Goal: Obtain resource: Download file/media

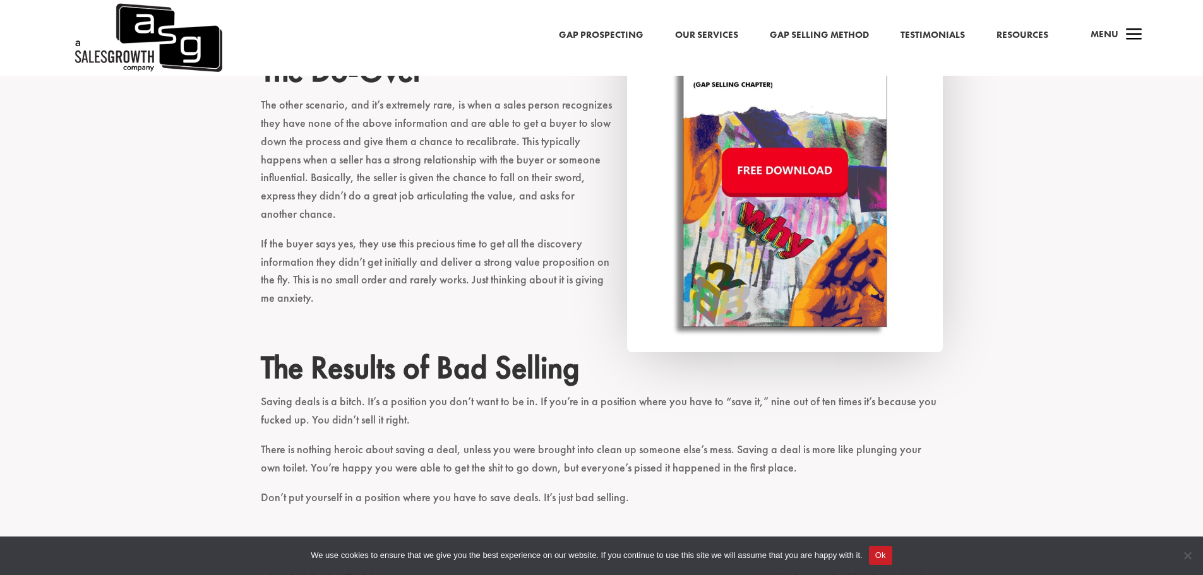
scroll to position [1515, 0]
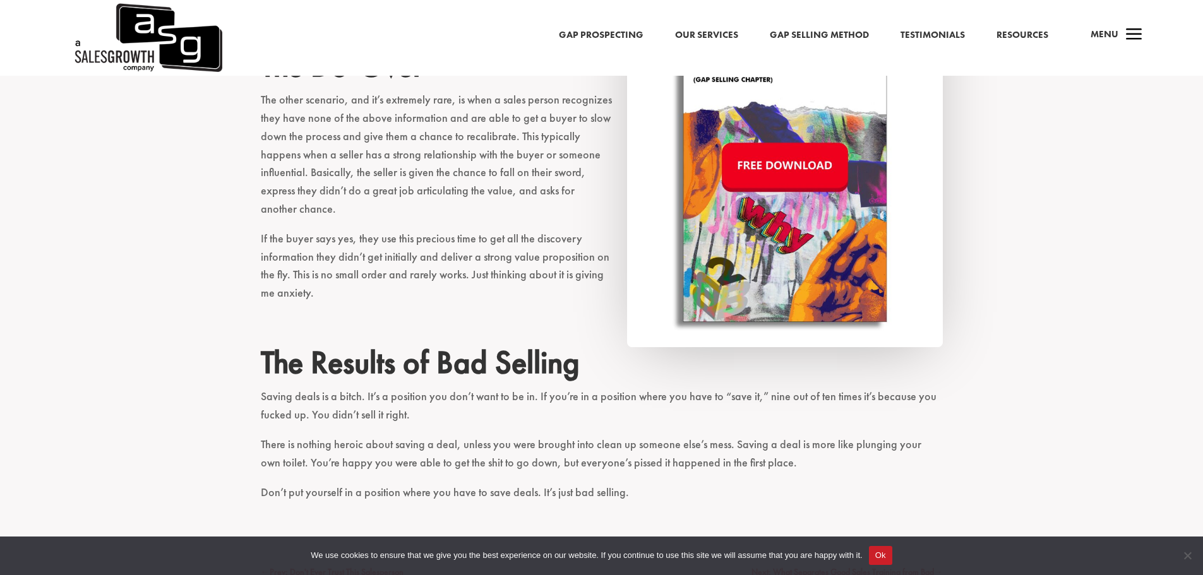
click at [804, 165] on img at bounding box center [785, 167] width 316 height 360
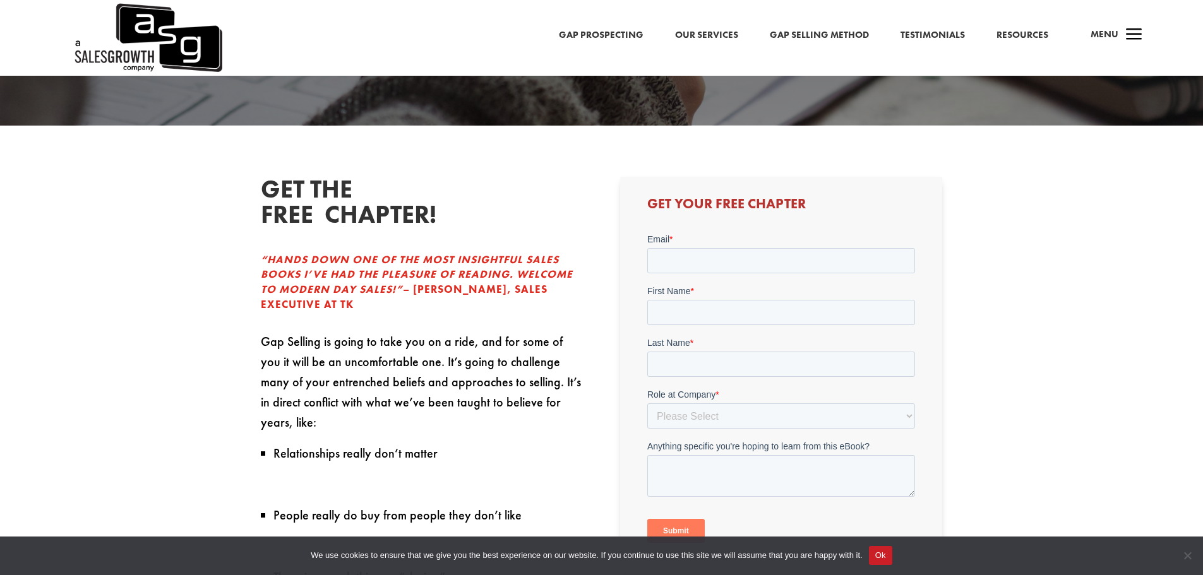
scroll to position [316, 0]
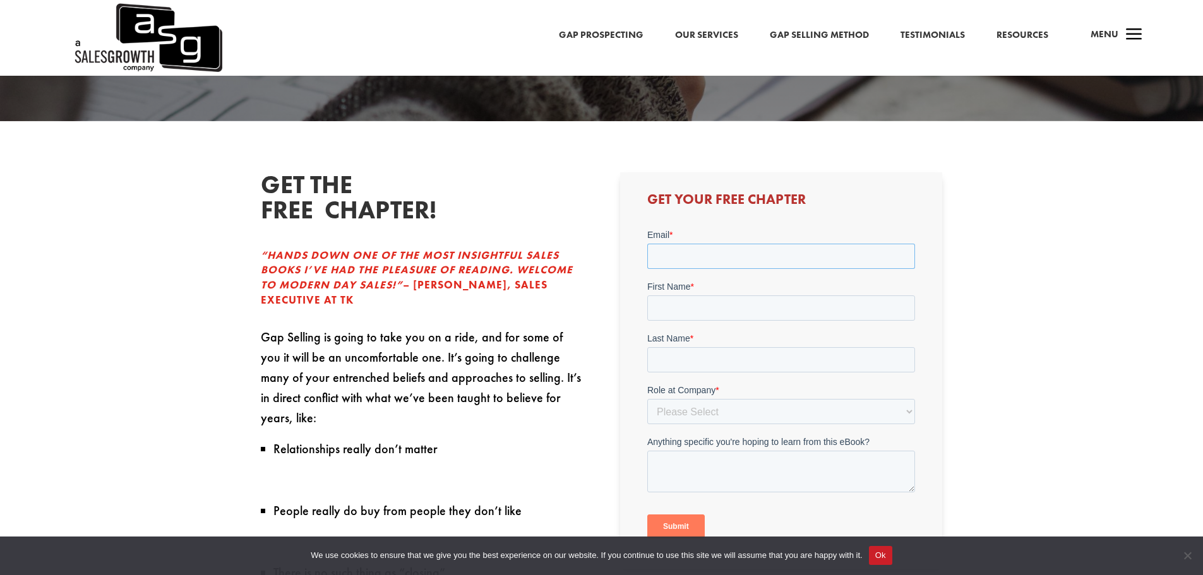
click at [703, 254] on input "Email *" at bounding box center [781, 256] width 268 height 25
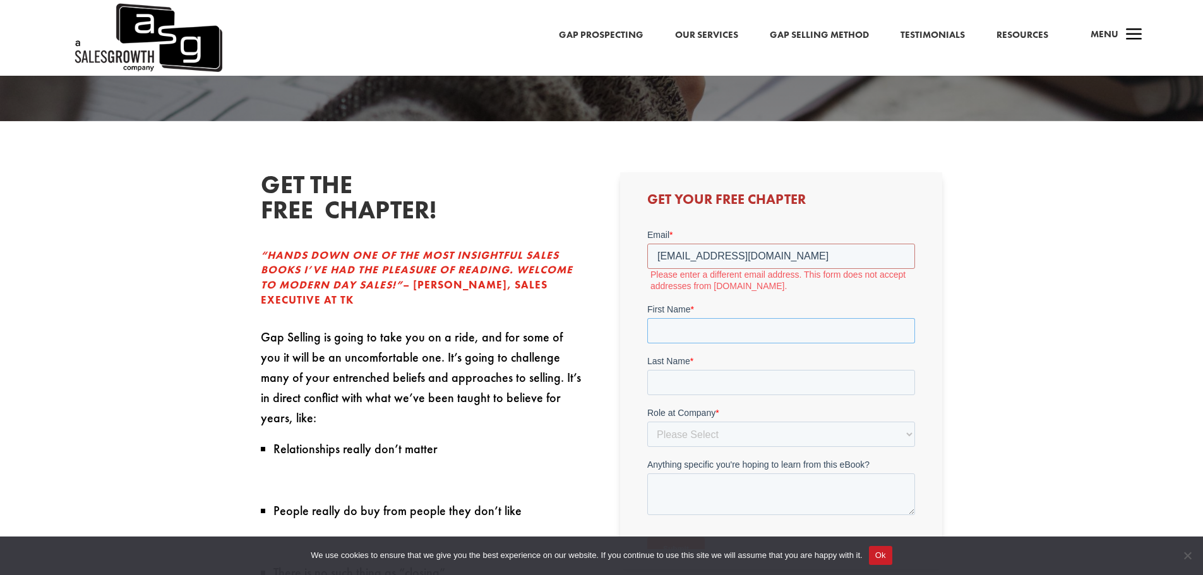
click at [691, 308] on div "First Name *" at bounding box center [781, 323] width 268 height 40
drag, startPoint x: 751, startPoint y: 260, endPoint x: 637, endPoint y: 261, distance: 114.9
click at [647, 261] on html "Email * [EMAIL_ADDRESS][DOMAIN_NAME] Please enter a different email address. Th…" at bounding box center [781, 412] width 268 height 366
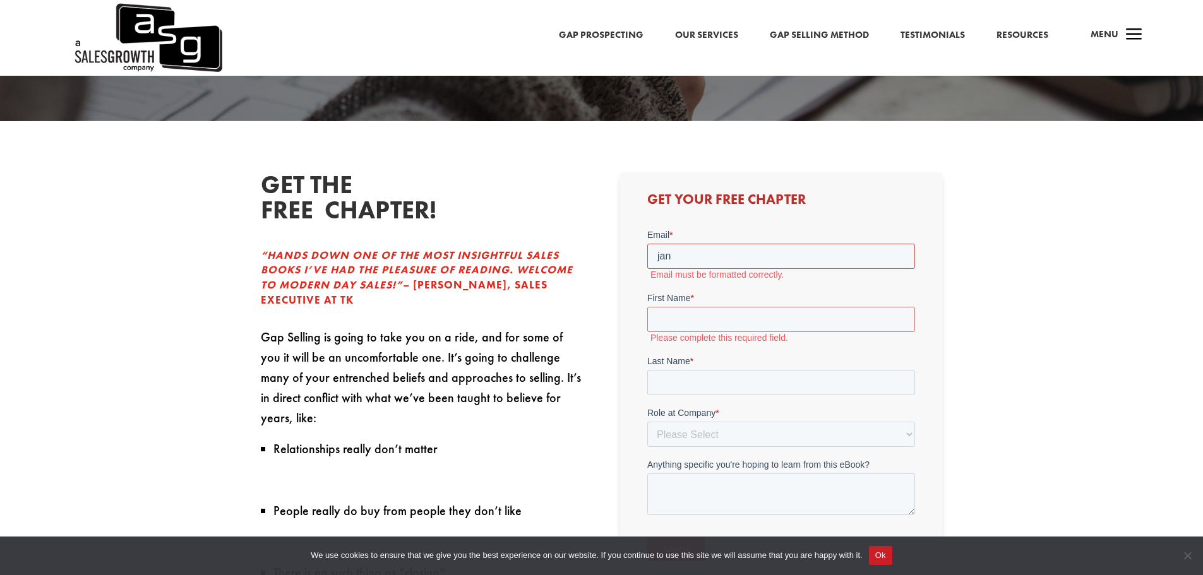
type input "[EMAIL_ADDRESS][DOMAIN_NAME]"
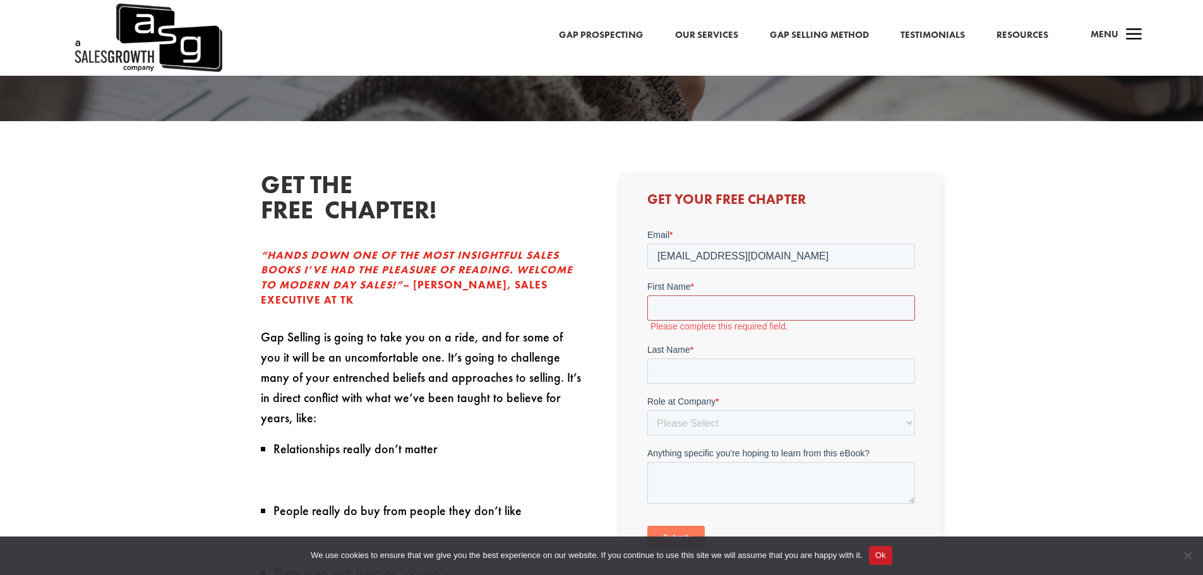
click at [690, 307] on div "First Name * Please complete this required field." at bounding box center [781, 306] width 268 height 52
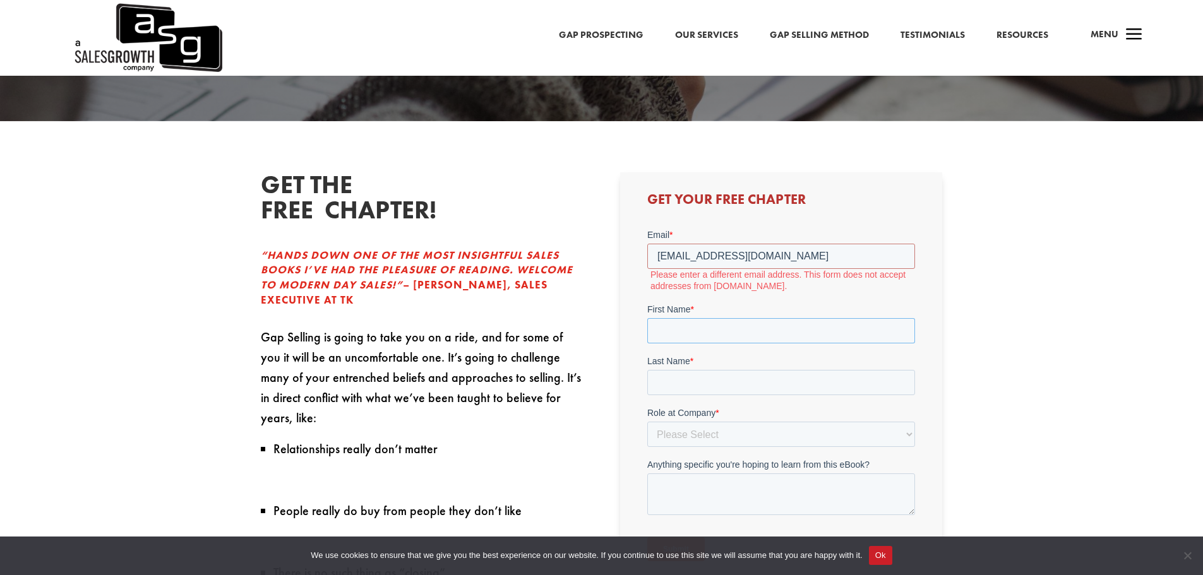
type input "Jan"
click at [689, 386] on input "Last Name *" at bounding box center [781, 382] width 268 height 25
type input "[PERSON_NAME]"
click at [908, 434] on select "Please Select C-Level (CRO, CSO, etc) Senior Leadership (VP of Sales, VP of Ena…" at bounding box center [781, 434] width 268 height 25
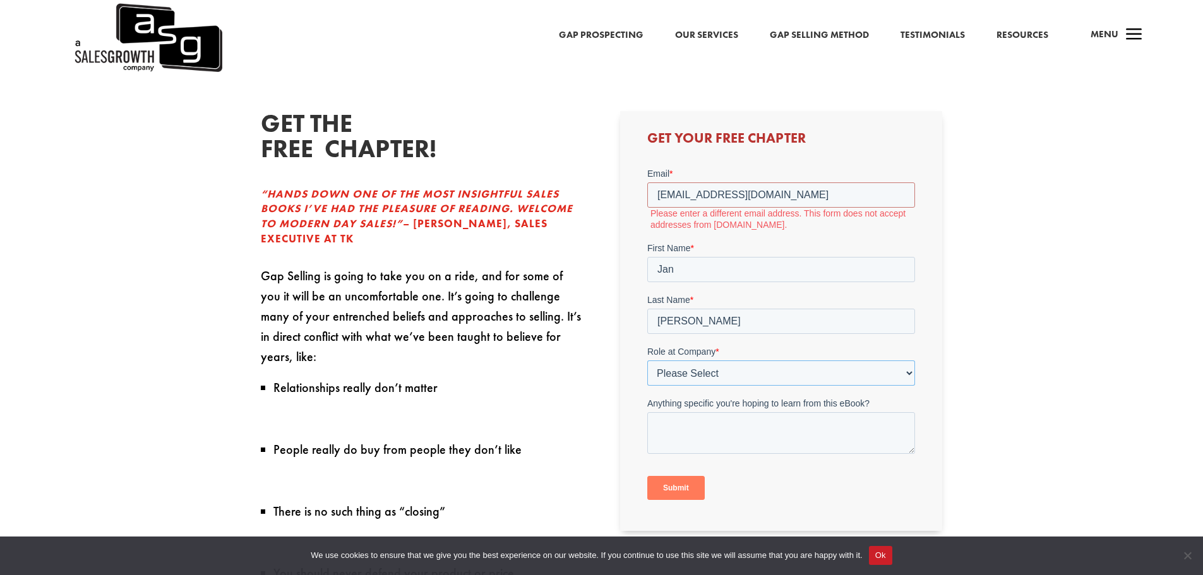
scroll to position [379, 0]
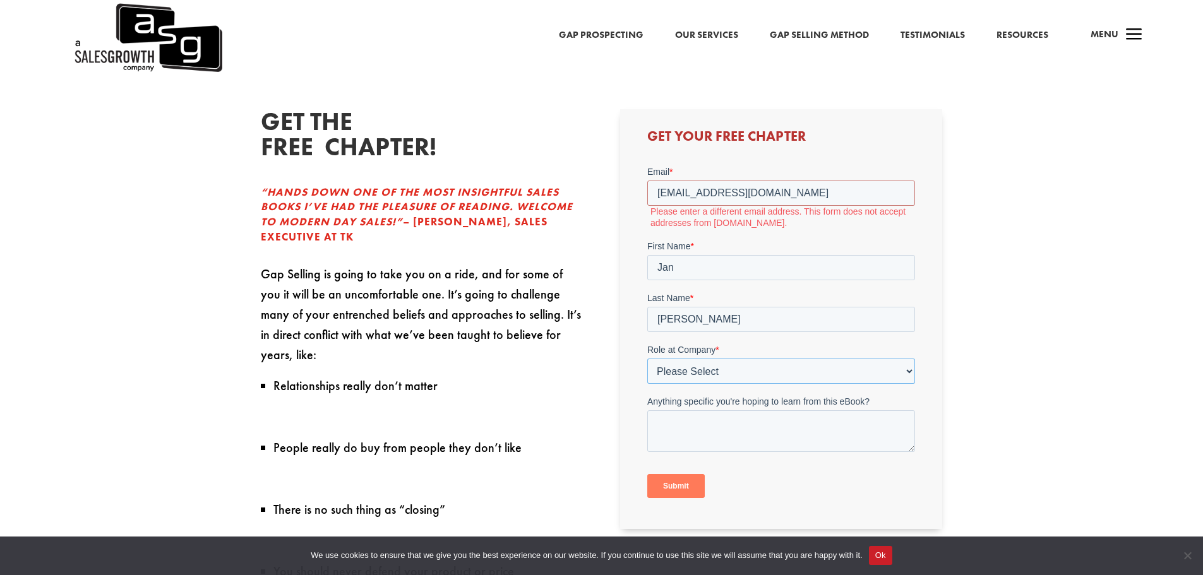
click at [909, 371] on select "Please Select C-Level (CRO, CSO, etc) Senior Leadership (VP of Sales, VP of Ena…" at bounding box center [781, 371] width 268 height 25
select select "Senior Leadership (VP of Sales, VP of Enablement, etc)"
click at [647, 359] on select "Please Select C-Level (CRO, CSO, etc) Senior Leadership (VP of Sales, VP of Ena…" at bounding box center [781, 371] width 268 height 25
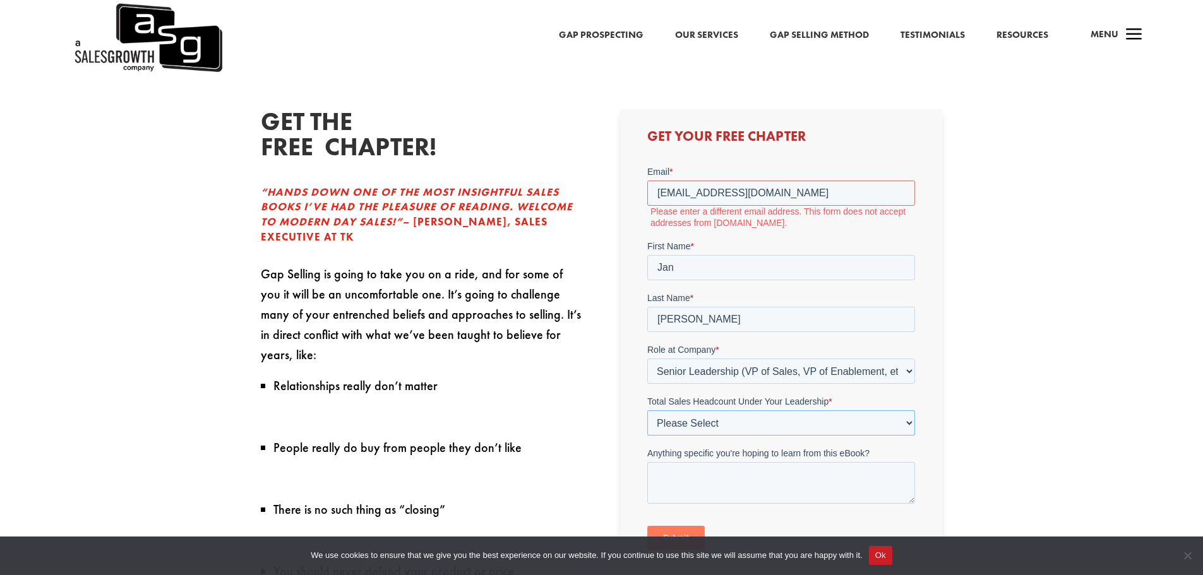
click at [909, 420] on select "Please Select Just Me 1-9 [PHONE_NUMBER] [PHONE_NUMBER]+" at bounding box center [781, 422] width 268 height 25
select select "20-49"
click at [647, 410] on select "Please Select Just Me 1-9 [PHONE_NUMBER] [PHONE_NUMBER]+" at bounding box center [781, 422] width 268 height 25
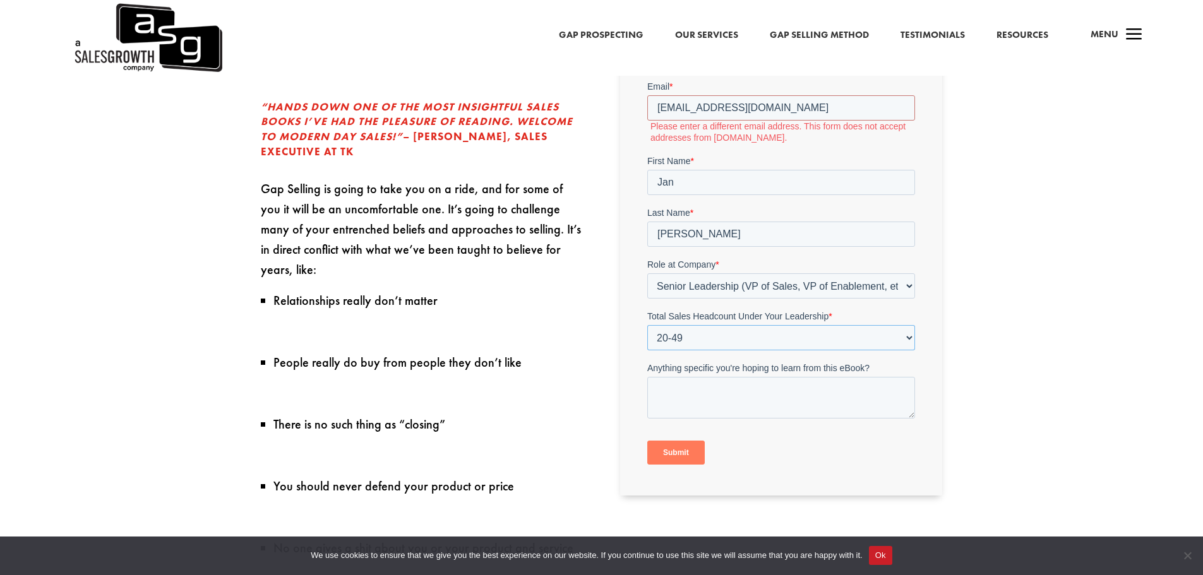
scroll to position [505, 0]
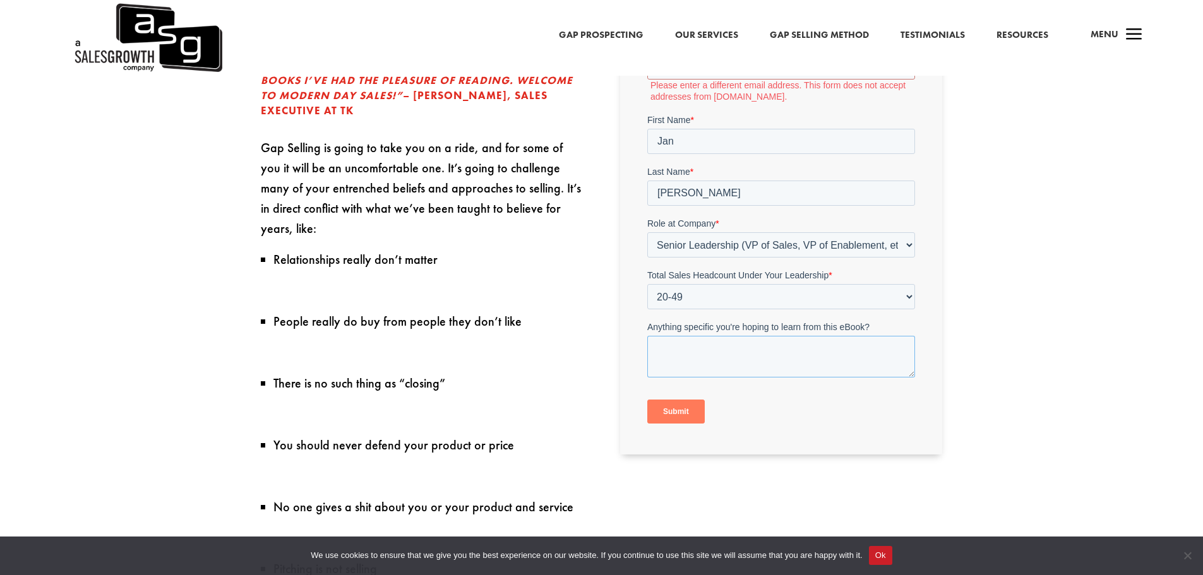
click at [676, 348] on textarea "Anything specific you're hoping to learn from this eBook?" at bounding box center [781, 357] width 268 height 42
type textarea "always learning"
click at [674, 413] on input "Submit" at bounding box center [675, 412] width 57 height 24
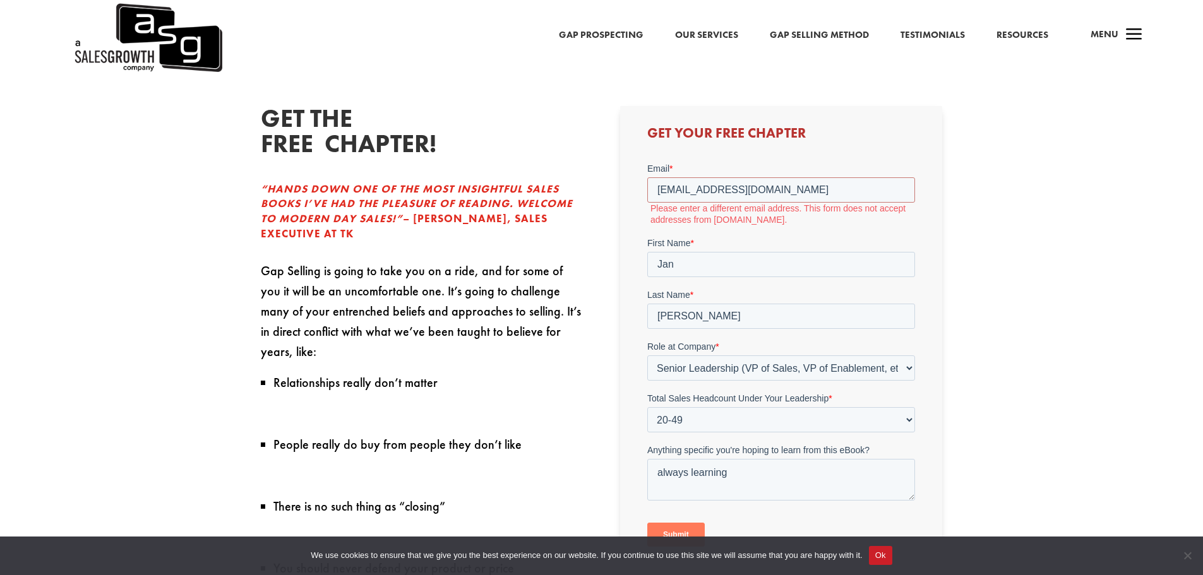
scroll to position [379, 0]
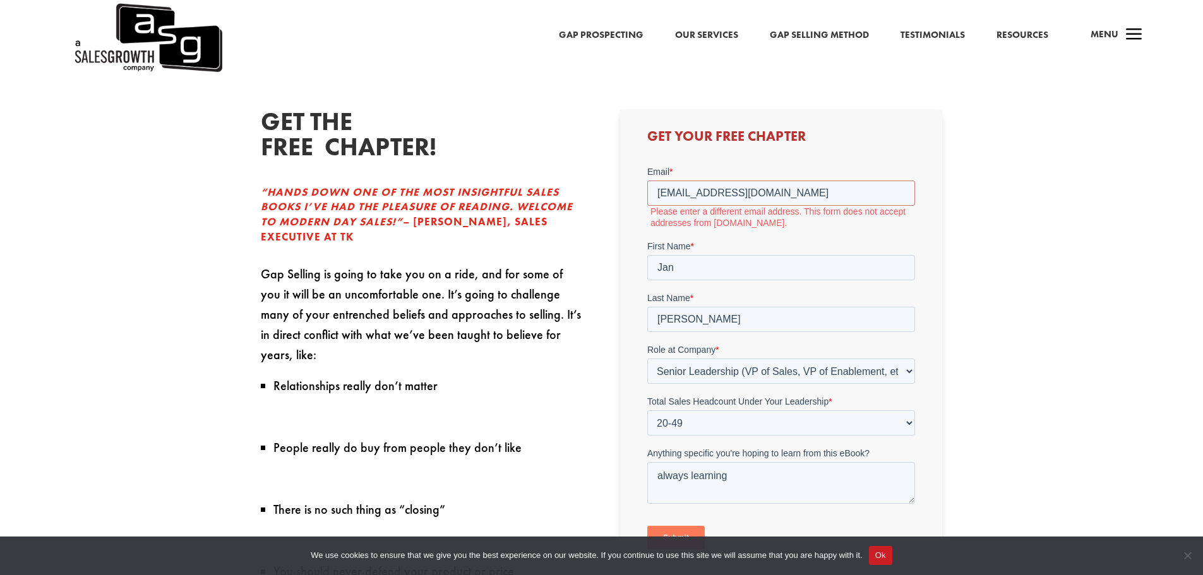
click at [172, 37] on img at bounding box center [148, 38] width 150 height 76
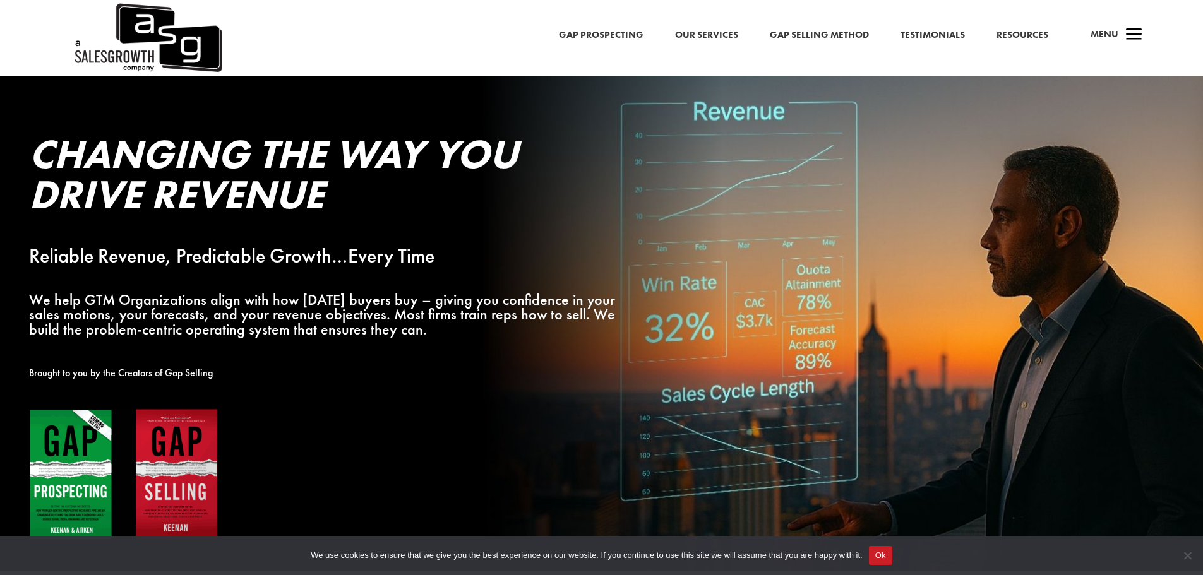
click at [708, 34] on link "Our Services" at bounding box center [706, 35] width 63 height 16
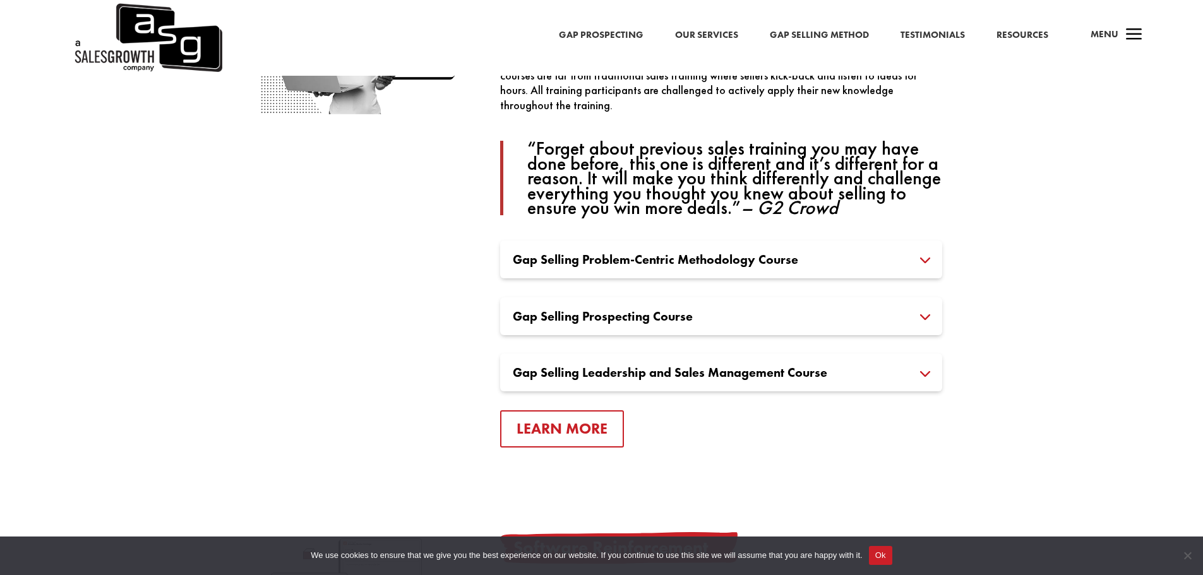
scroll to position [947, 0]
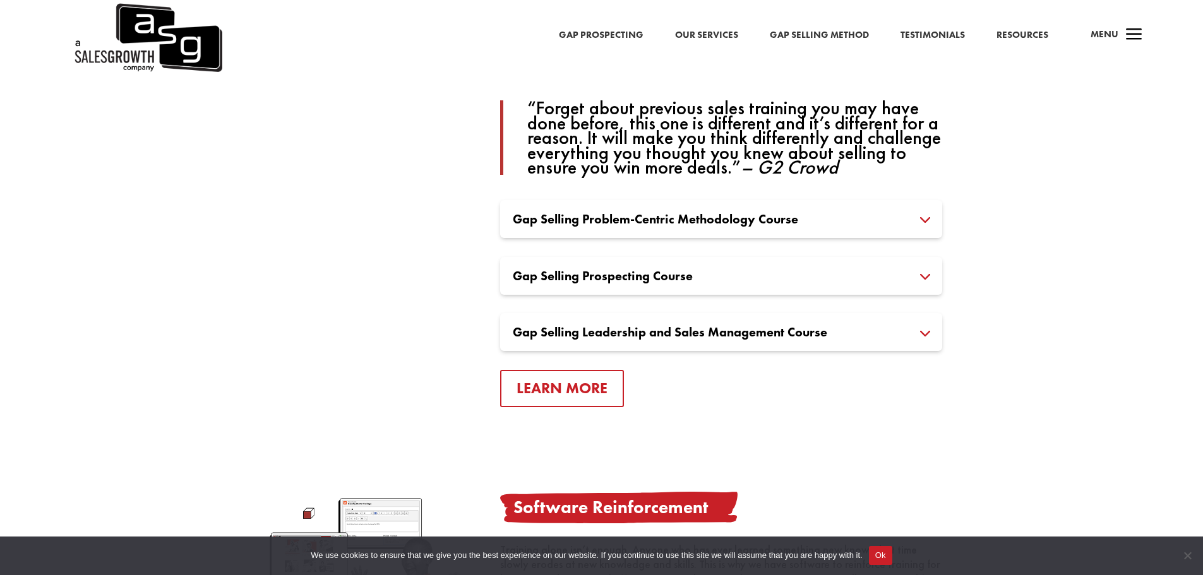
click at [924, 215] on h3 "Gap Selling Problem-Centric Methodology Course" at bounding box center [721, 219] width 417 height 13
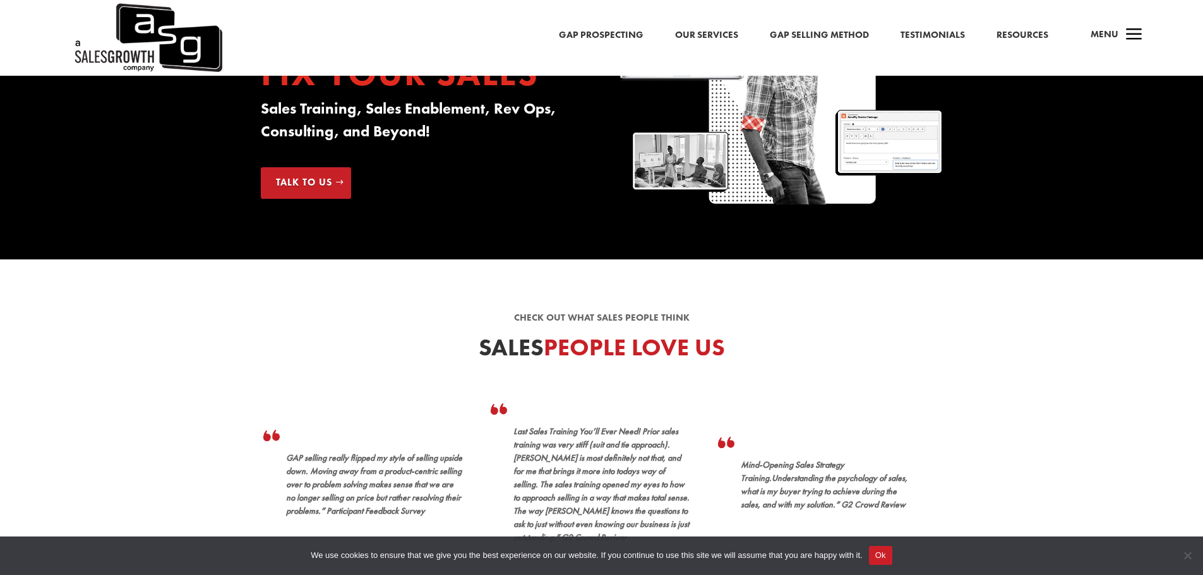
scroll to position [0, 0]
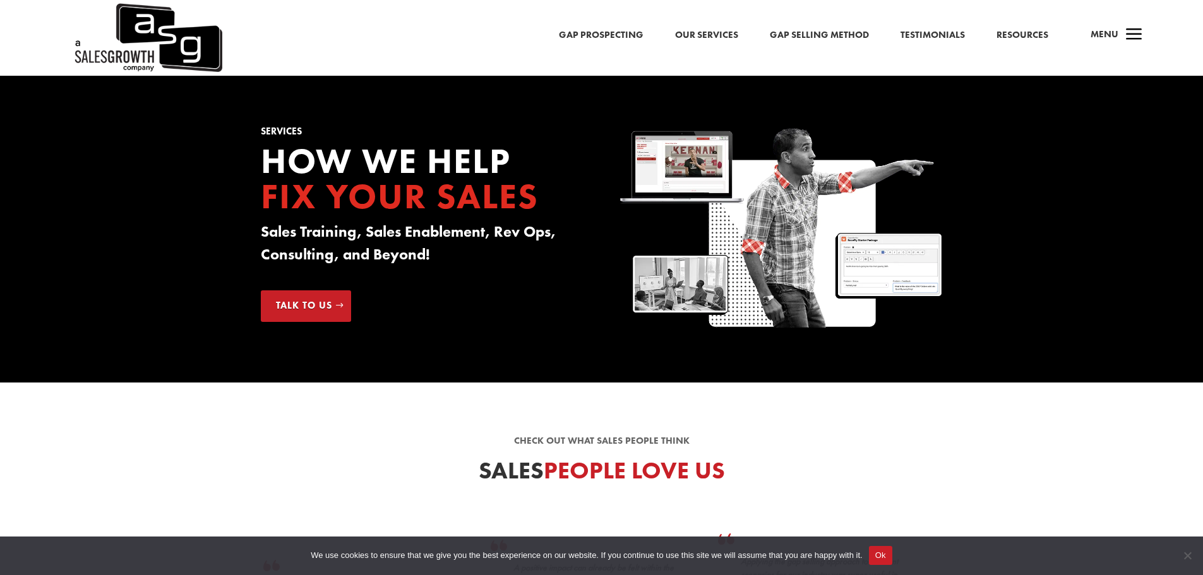
click at [798, 30] on link "Gap Selling Method" at bounding box center [819, 35] width 99 height 16
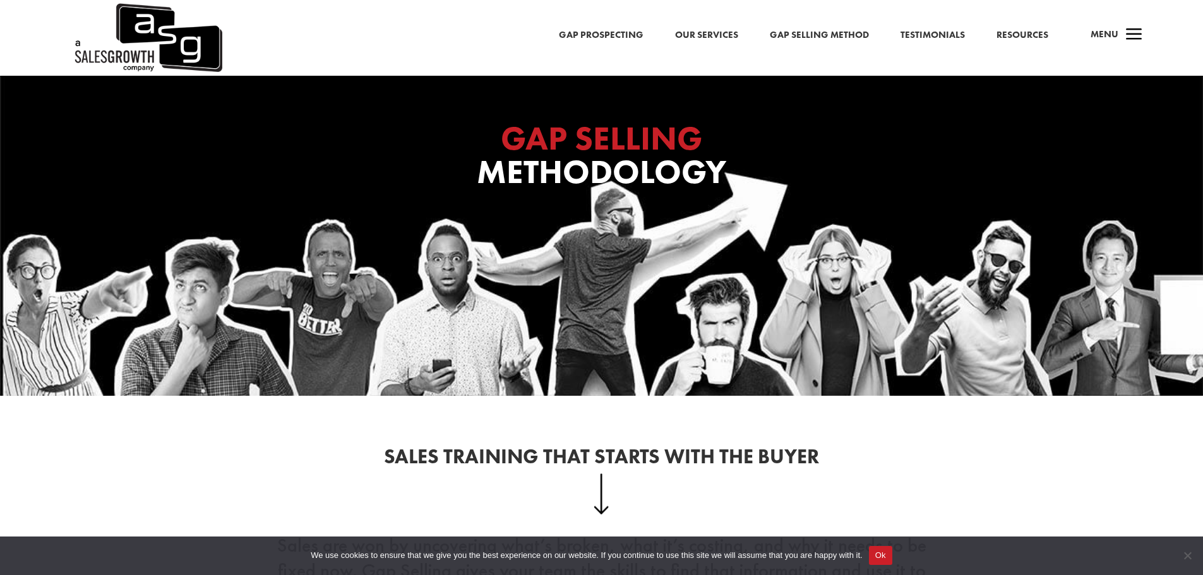
click at [136, 33] on img at bounding box center [148, 38] width 150 height 76
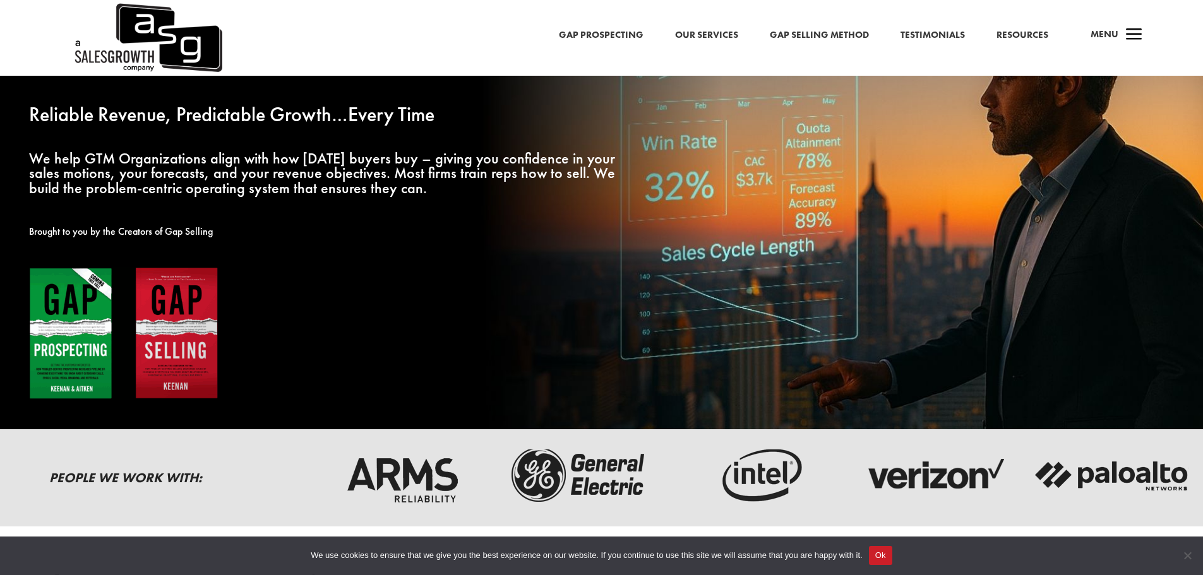
scroll to position [189, 0]
